Goal: Navigation & Orientation: Find specific page/section

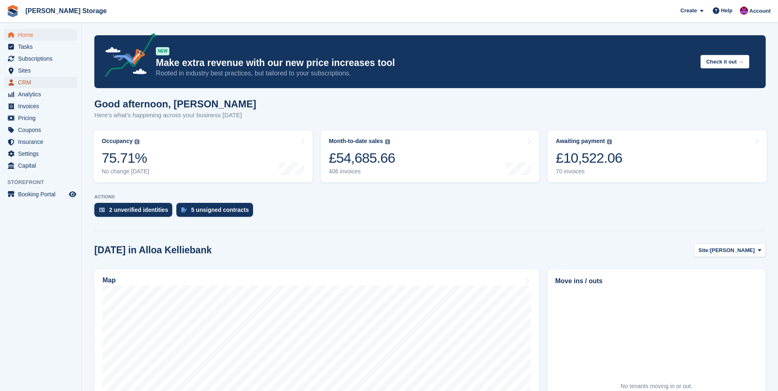
click at [34, 84] on span "CRM" at bounding box center [42, 82] width 49 height 11
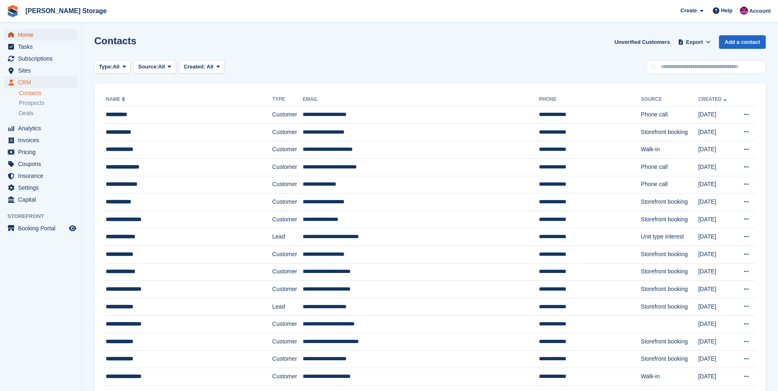
click at [41, 40] on span "Home" at bounding box center [42, 34] width 49 height 11
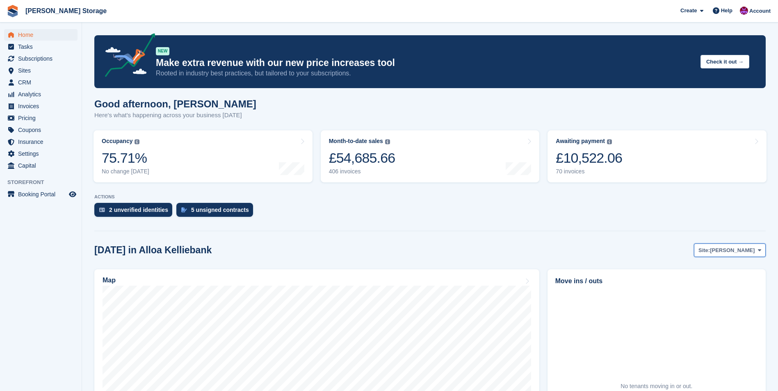
click at [728, 249] on span "[PERSON_NAME]" at bounding box center [732, 250] width 45 height 8
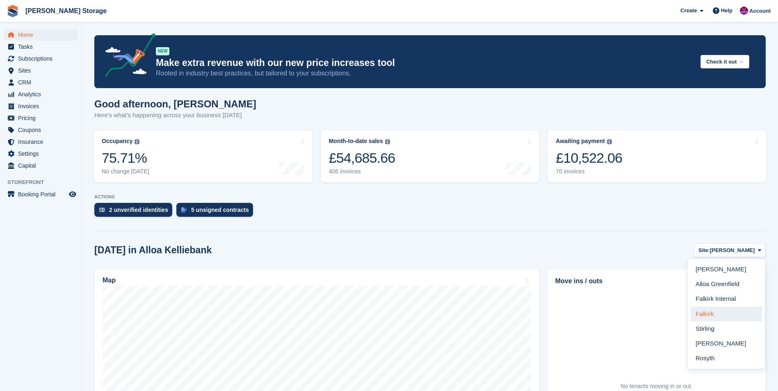
click at [703, 315] on link "Falkirk" at bounding box center [725, 314] width 71 height 15
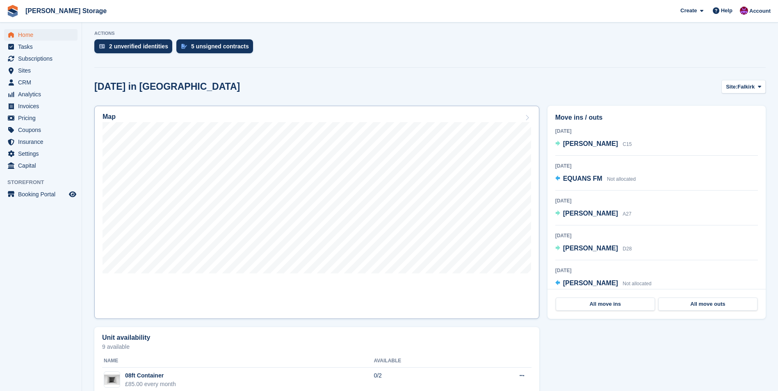
scroll to position [164, 0]
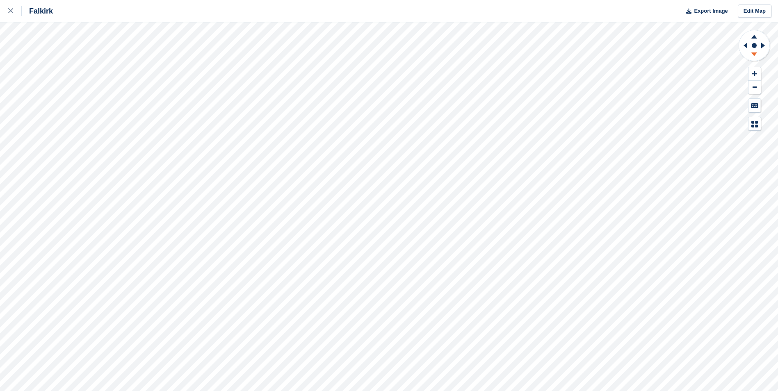
click at [758, 53] on icon at bounding box center [753, 55] width 21 height 10
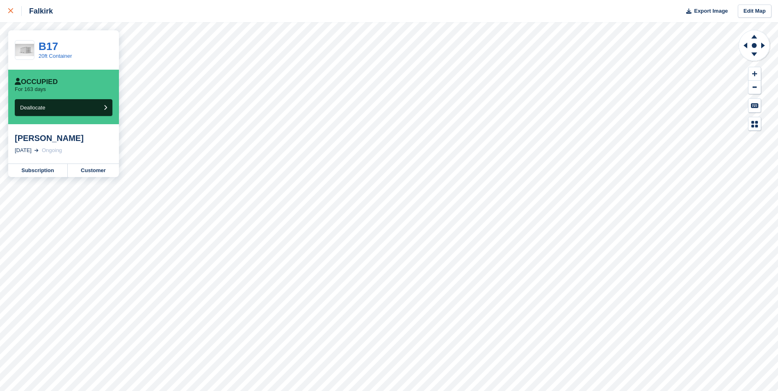
click at [10, 11] on icon at bounding box center [10, 10] width 5 height 5
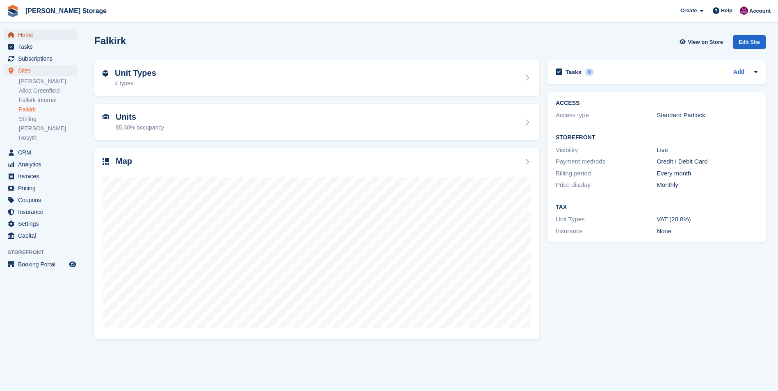
click at [16, 33] on link "Home" at bounding box center [40, 34] width 73 height 11
